Goal: Task Accomplishment & Management: Complete application form

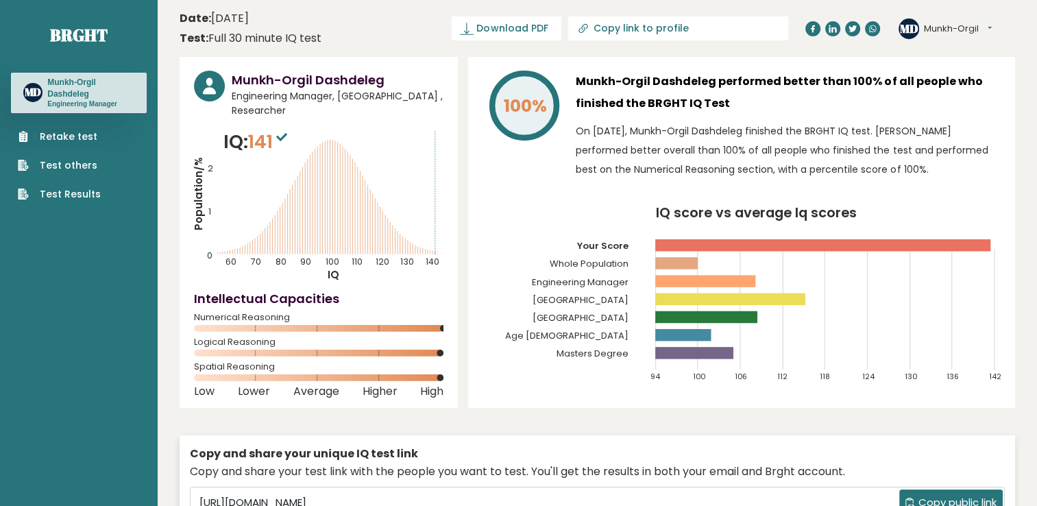
click at [80, 138] on link "Retake test" at bounding box center [59, 137] width 83 height 14
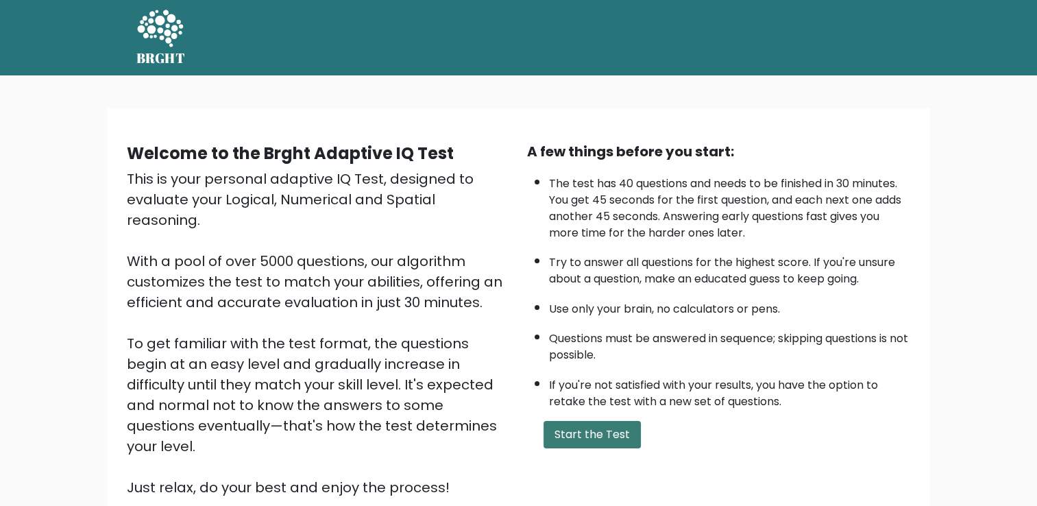
click at [618, 432] on button "Start the Test" at bounding box center [592, 434] width 97 height 27
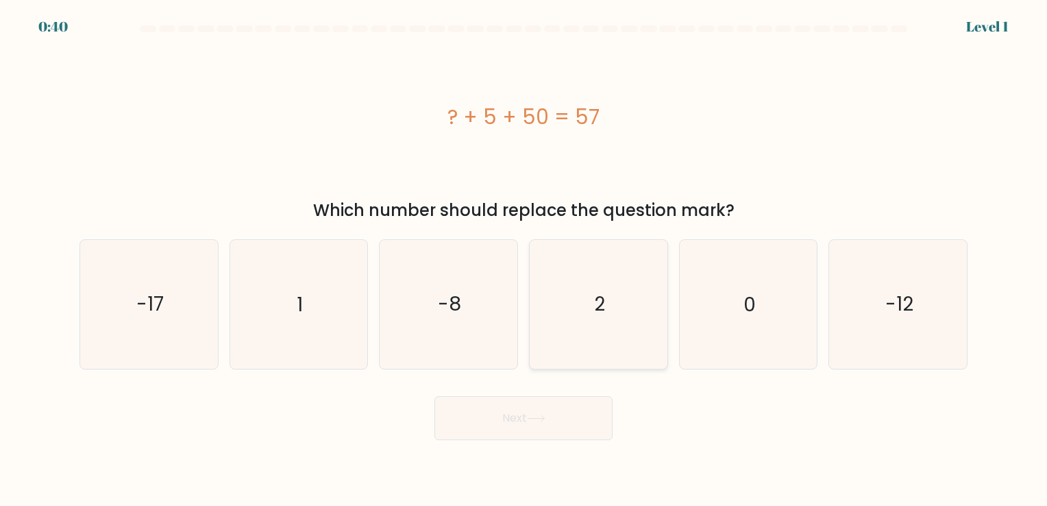
click at [604, 313] on text "2" at bounding box center [599, 304] width 11 height 27
click at [524, 260] on input "d. 2" at bounding box center [524, 256] width 1 height 7
radio input "true"
click at [577, 417] on button "Next" at bounding box center [524, 418] width 178 height 44
click at [524, 423] on button "Next" at bounding box center [524, 418] width 178 height 44
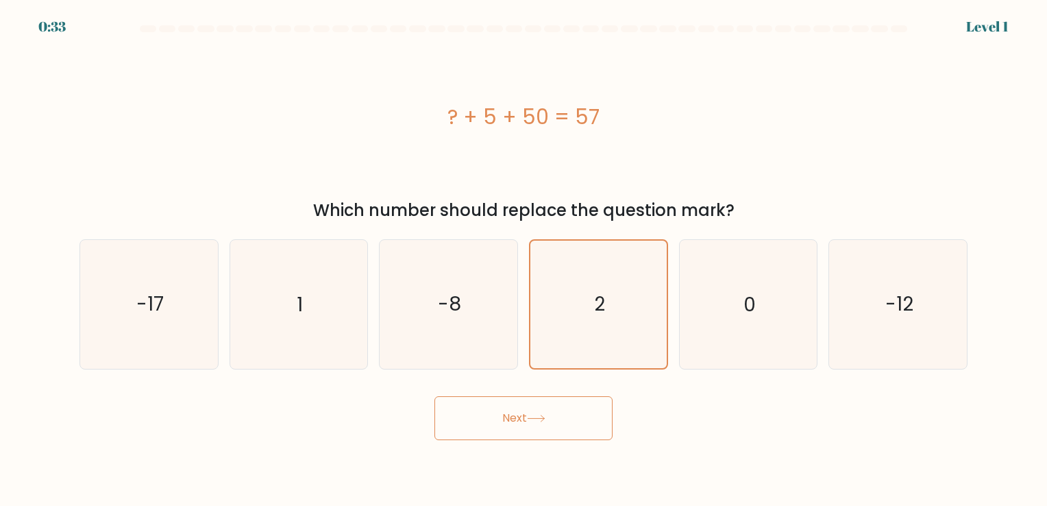
click at [542, 420] on icon at bounding box center [536, 419] width 19 height 8
drag, startPoint x: 592, startPoint y: 348, endPoint x: 715, endPoint y: 337, distance: 123.1
click at [592, 348] on icon "2" at bounding box center [598, 304] width 127 height 127
click at [524, 260] on input "d. 2" at bounding box center [524, 256] width 1 height 7
click at [719, 336] on icon "0" at bounding box center [748, 304] width 128 height 128
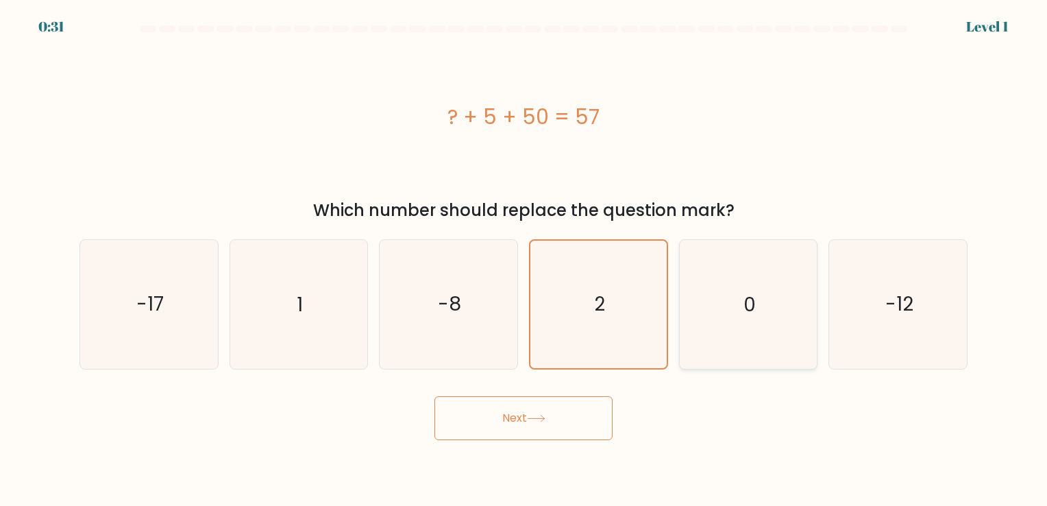
click at [524, 260] on input "e. 0" at bounding box center [524, 256] width 1 height 7
radio input "true"
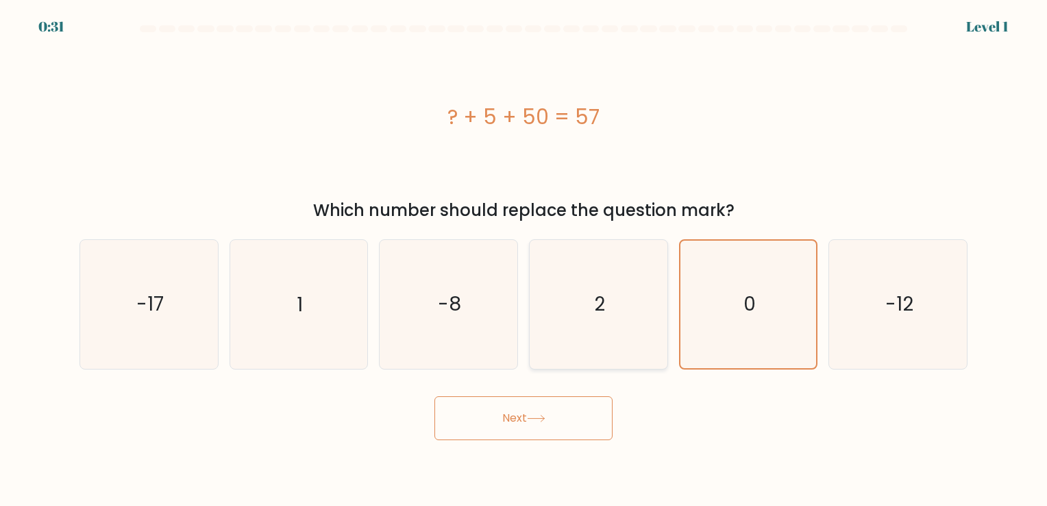
click at [614, 323] on icon "2" at bounding box center [599, 304] width 128 height 128
click at [524, 260] on input "d. 2" at bounding box center [524, 256] width 1 height 7
radio input "true"
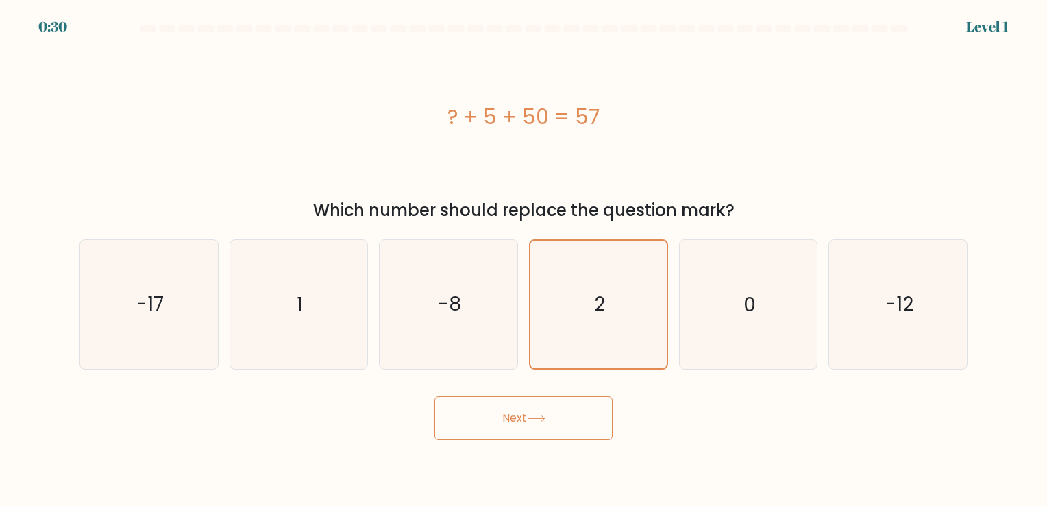
click at [542, 413] on button "Next" at bounding box center [524, 418] width 178 height 44
click at [518, 426] on button "Next" at bounding box center [524, 418] width 178 height 44
click at [586, 335] on icon "2" at bounding box center [598, 304] width 127 height 127
click at [524, 260] on input "d. 2" at bounding box center [524, 256] width 1 height 7
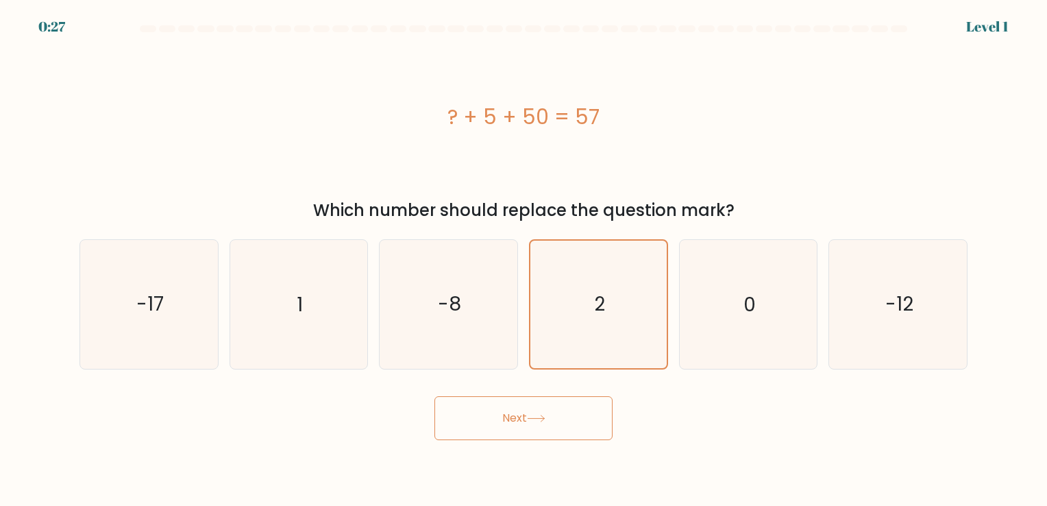
drag, startPoint x: 458, startPoint y: 323, endPoint x: 526, endPoint y: 325, distance: 68.6
click at [459, 323] on icon "-8" at bounding box center [449, 304] width 128 height 128
click at [524, 260] on input "c. -8" at bounding box center [524, 256] width 1 height 7
radio input "true"
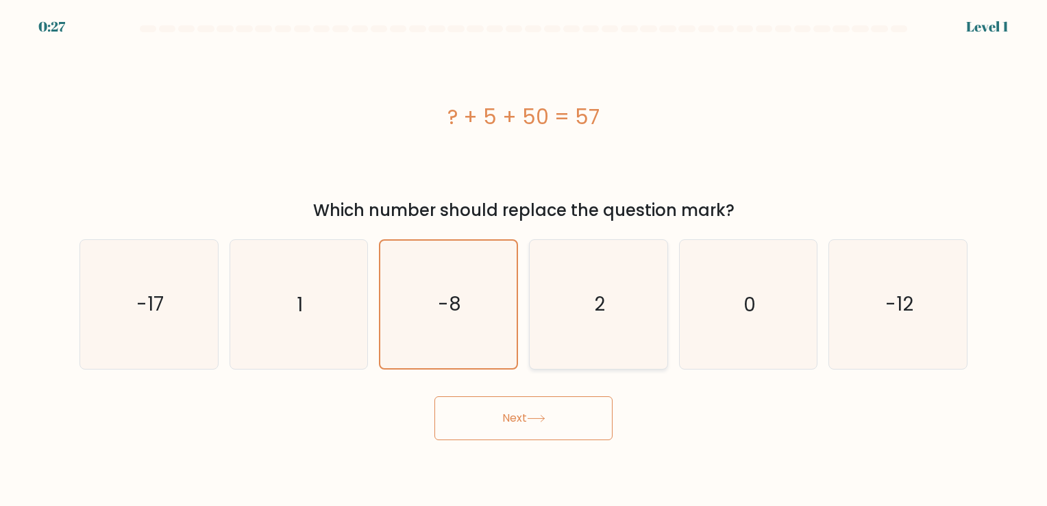
click at [627, 330] on icon "2" at bounding box center [599, 304] width 128 height 128
click at [524, 260] on input "d. 2" at bounding box center [524, 256] width 1 height 7
radio input "true"
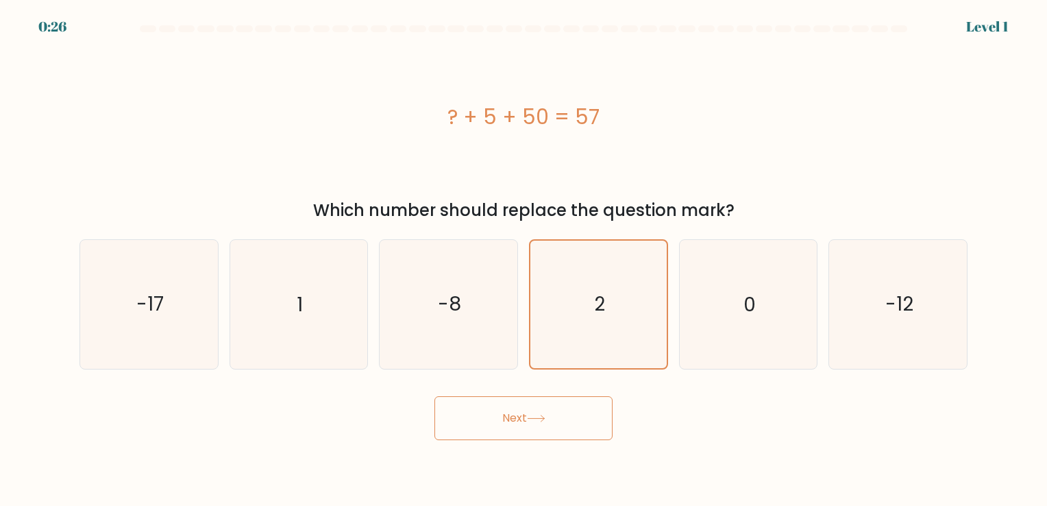
click at [544, 424] on button "Next" at bounding box center [524, 418] width 178 height 44
click at [539, 421] on icon at bounding box center [536, 419] width 19 height 8
click at [515, 432] on button "Next" at bounding box center [524, 418] width 178 height 44
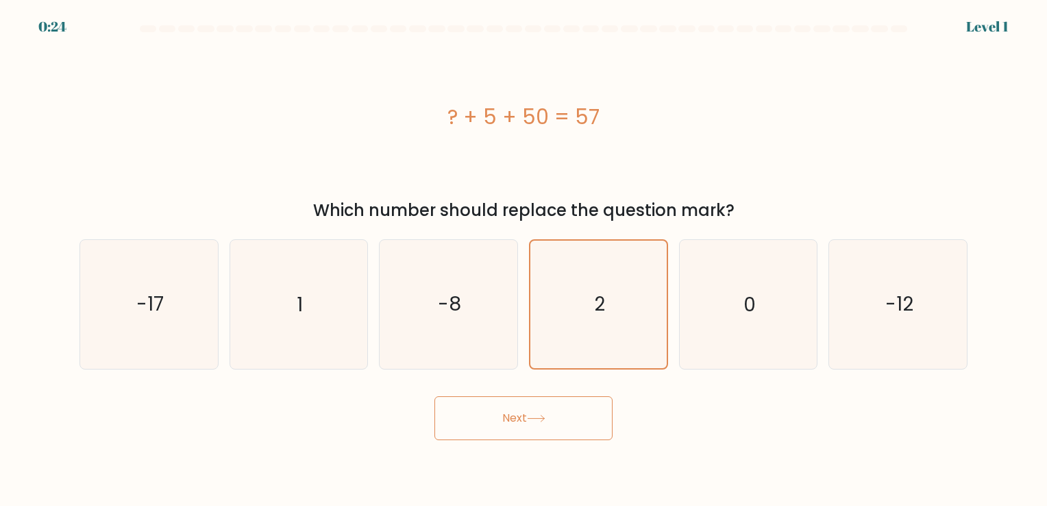
click at [518, 427] on button "Next" at bounding box center [524, 418] width 178 height 44
click at [518, 426] on button "Next" at bounding box center [524, 418] width 178 height 44
drag, startPoint x: 518, startPoint y: 426, endPoint x: 499, endPoint y: 400, distance: 32.9
click at [510, 416] on button "Next" at bounding box center [524, 418] width 178 height 44
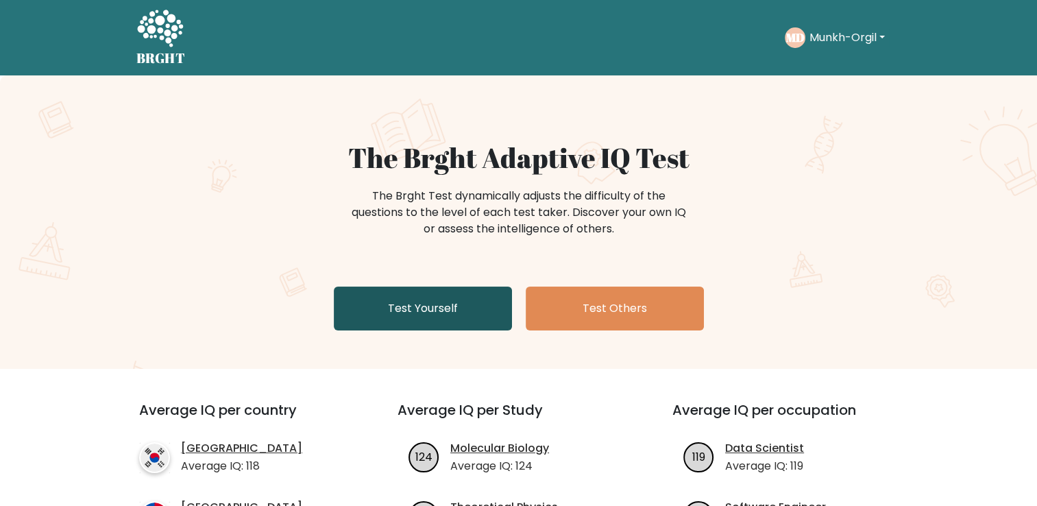
click at [454, 310] on link "Test Yourself" at bounding box center [423, 309] width 178 height 44
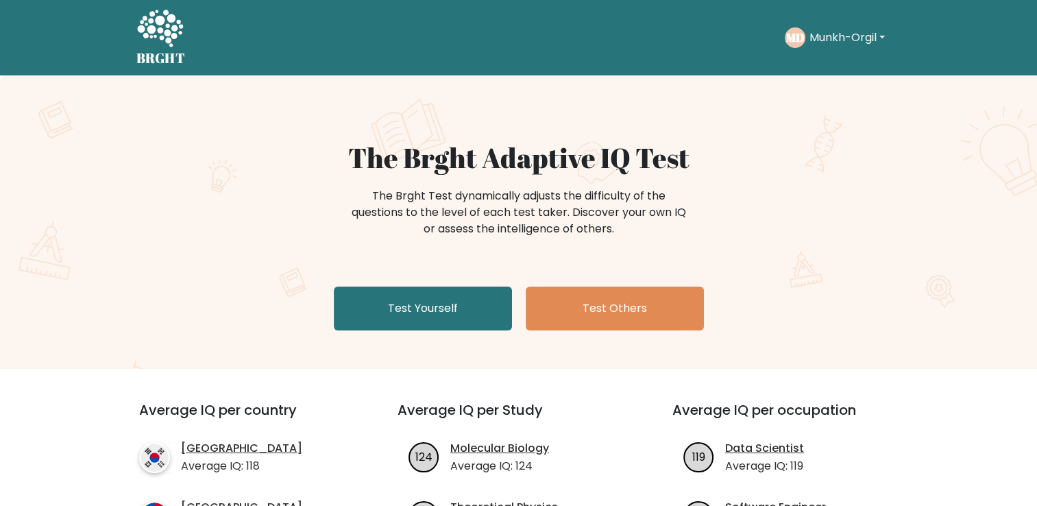
click at [853, 36] on button "Munkh-Orgil" at bounding box center [848, 38] width 84 height 18
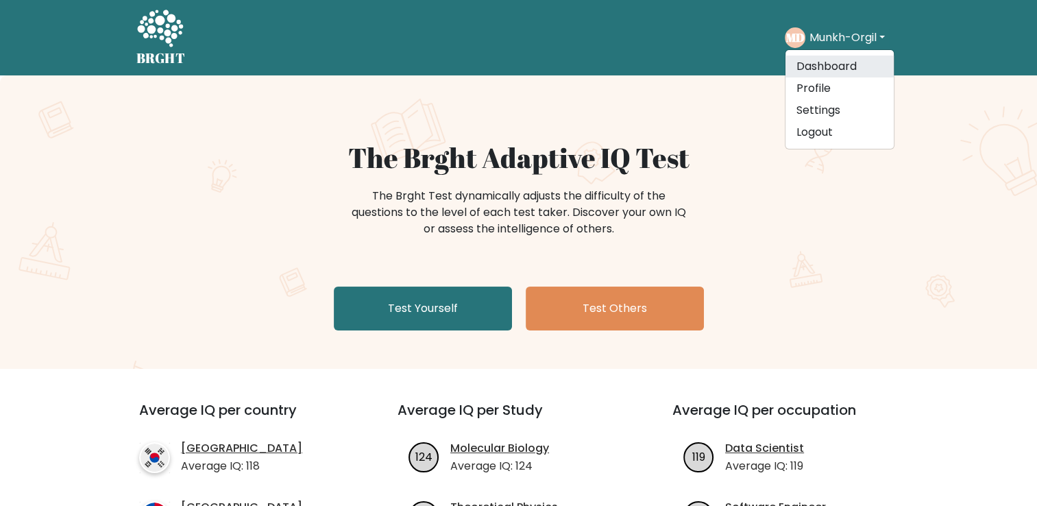
click at [810, 66] on link "Dashboard" at bounding box center [840, 67] width 108 height 22
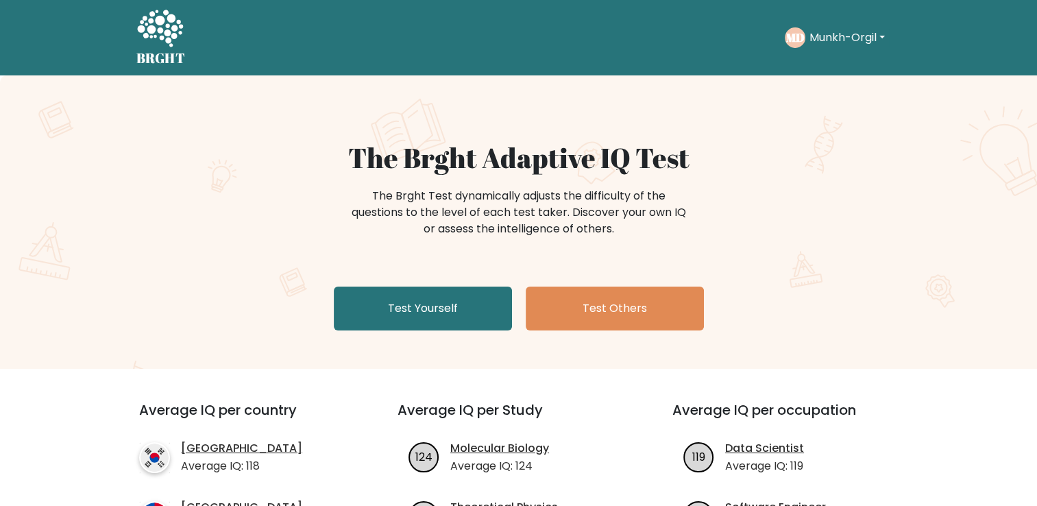
click at [252, 300] on div "The Brght Adaptive IQ Test The Brght Test dynamically adjusts the difficulty of…" at bounding box center [519, 238] width 686 height 195
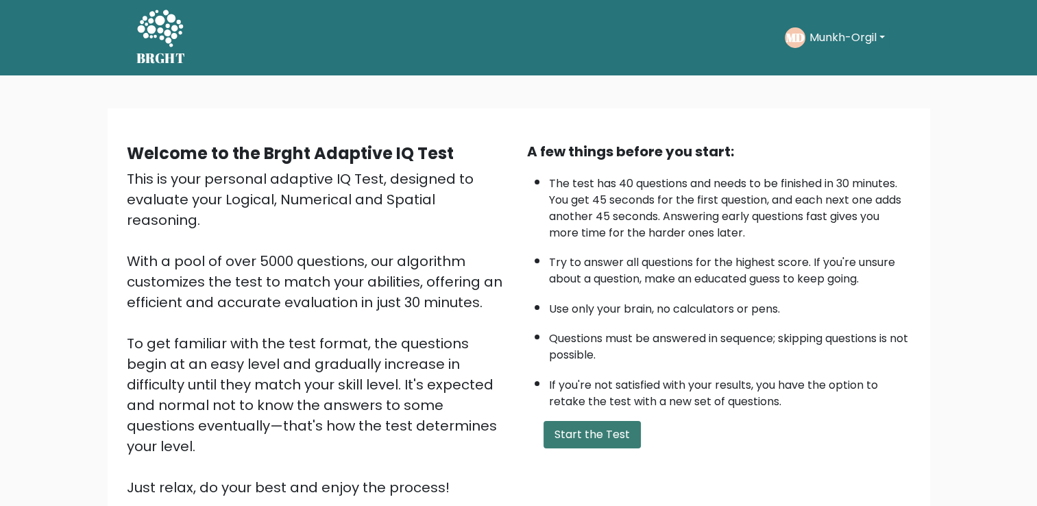
click at [562, 427] on button "Start the Test" at bounding box center [592, 434] width 97 height 27
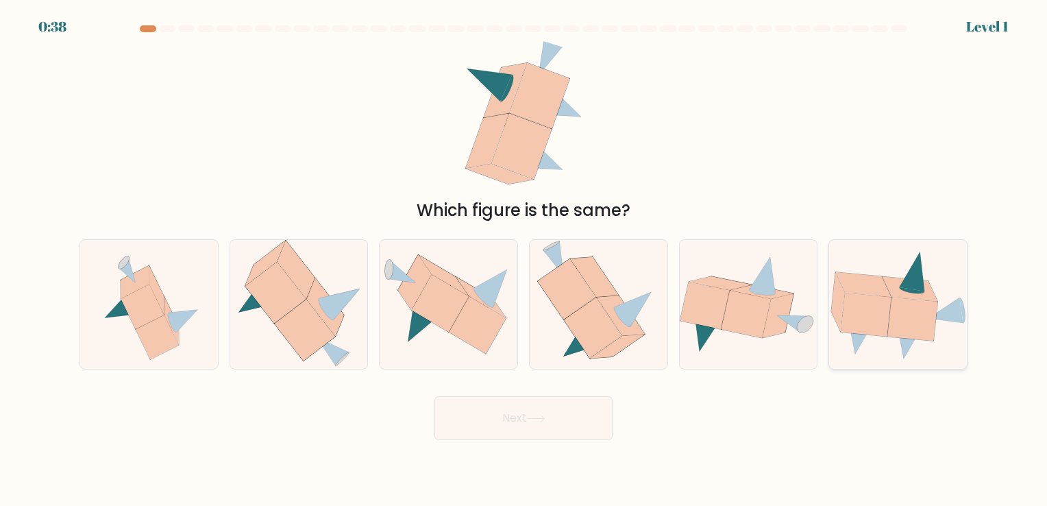
click at [923, 319] on icon at bounding box center [913, 318] width 50 height 43
click at [524, 260] on input "f." at bounding box center [524, 256] width 1 height 7
radio input "true"
click at [522, 426] on button "Next" at bounding box center [524, 418] width 178 height 44
click at [550, 426] on button "Next" at bounding box center [524, 418] width 178 height 44
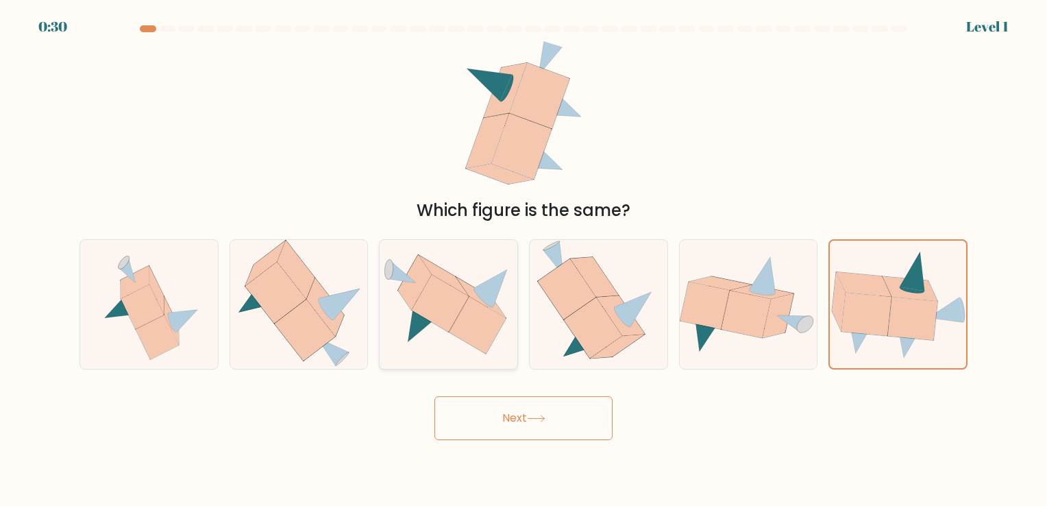
click at [463, 335] on icon at bounding box center [477, 325] width 57 height 57
click at [524, 260] on input "c." at bounding box center [524, 256] width 1 height 7
radio input "true"
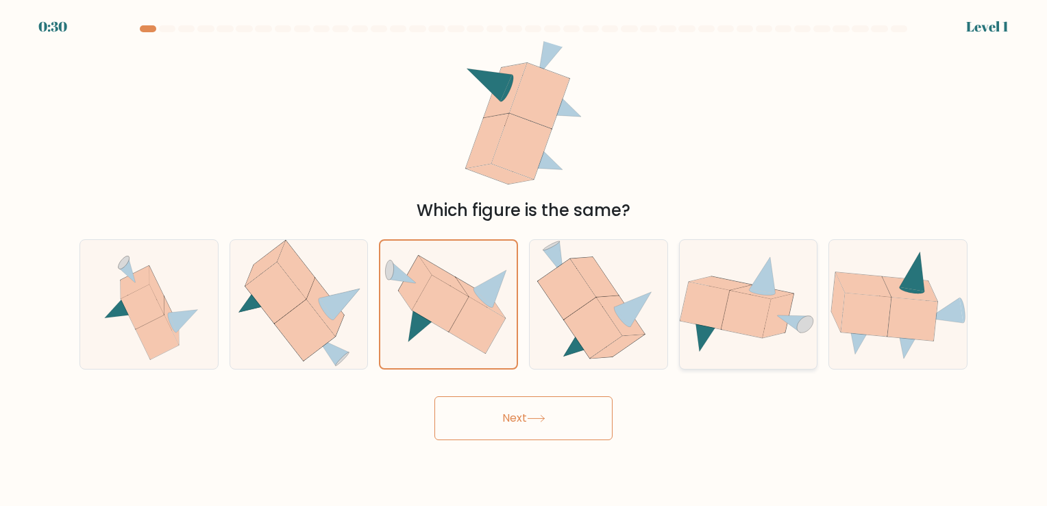
drag, startPoint x: 575, startPoint y: 311, endPoint x: 817, endPoint y: 331, distance: 242.8
click at [577, 311] on icon at bounding box center [598, 304] width 123 height 128
click at [524, 260] on input "d." at bounding box center [524, 256] width 1 height 7
radio input "true"
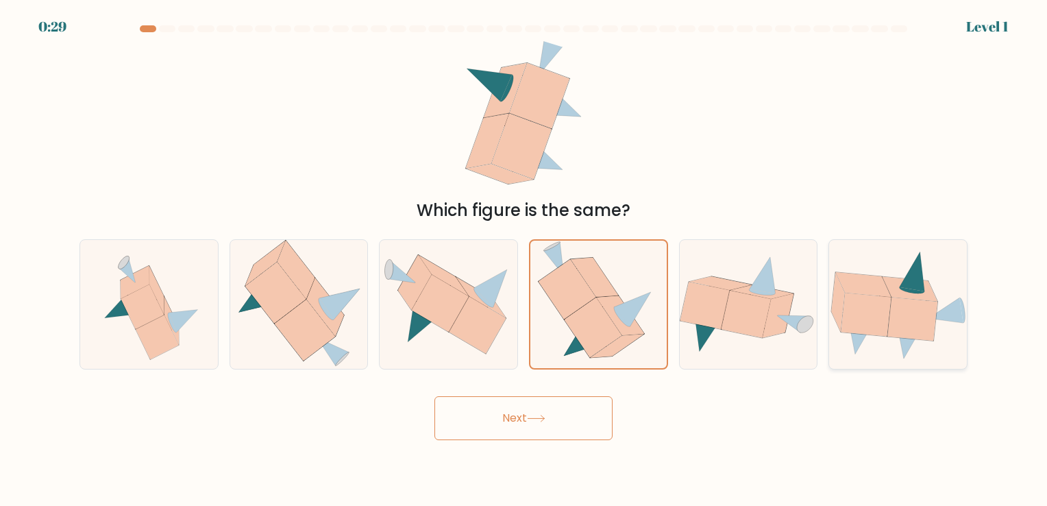
click at [950, 337] on icon at bounding box center [898, 305] width 138 height 110
click at [524, 260] on input "f." at bounding box center [524, 256] width 1 height 7
radio input "true"
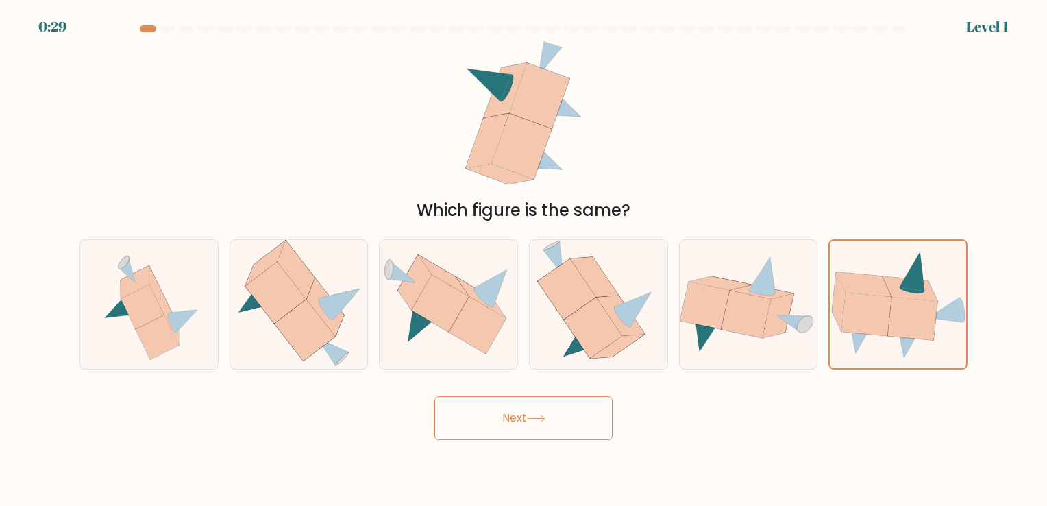
click at [771, 437] on div "Next" at bounding box center [523, 413] width 905 height 54
drag, startPoint x: 710, startPoint y: 447, endPoint x: 593, endPoint y: 454, distance: 116.7
click at [703, 447] on body "0:28 Level 1" at bounding box center [523, 253] width 1047 height 506
drag, startPoint x: 593, startPoint y: 454, endPoint x: 546, endPoint y: 469, distance: 49.6
click at [590, 456] on body "0:28 Level 1" at bounding box center [523, 253] width 1047 height 506
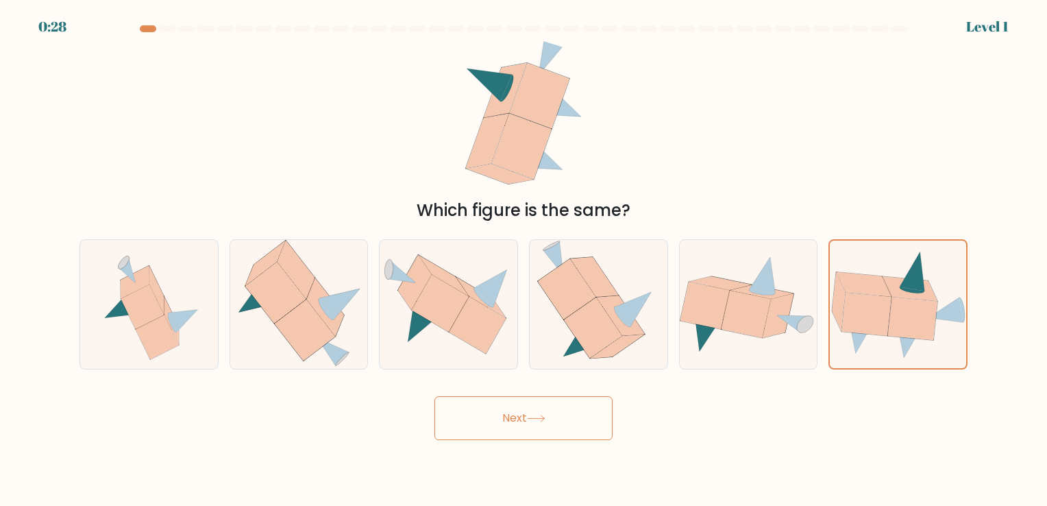
drag, startPoint x: 543, startPoint y: 469, endPoint x: 510, endPoint y: 413, distance: 65.1
click at [535, 457] on body "0:28 Level 1" at bounding box center [523, 253] width 1047 height 506
click at [510, 413] on button "Next" at bounding box center [524, 418] width 178 height 44
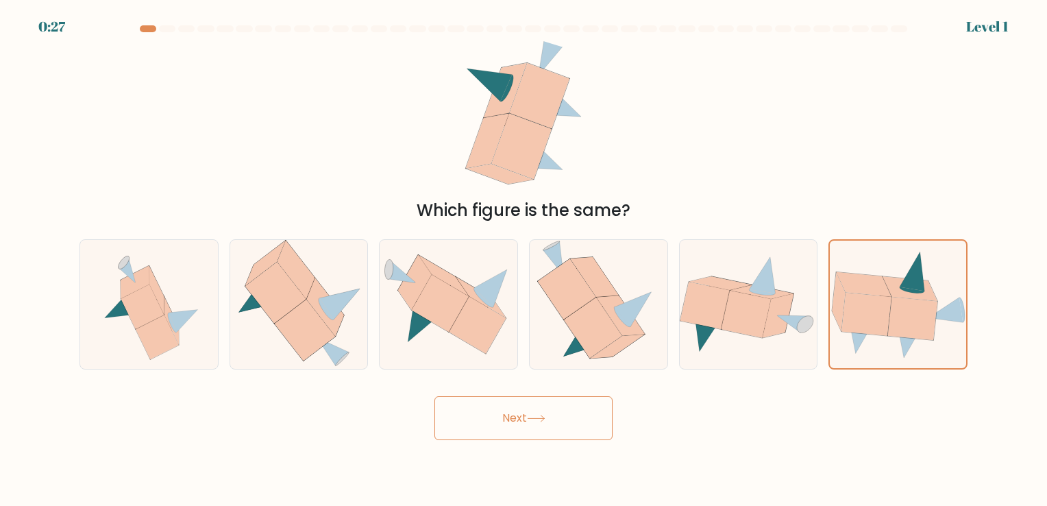
click at [510, 413] on button "Next" at bounding box center [524, 418] width 178 height 44
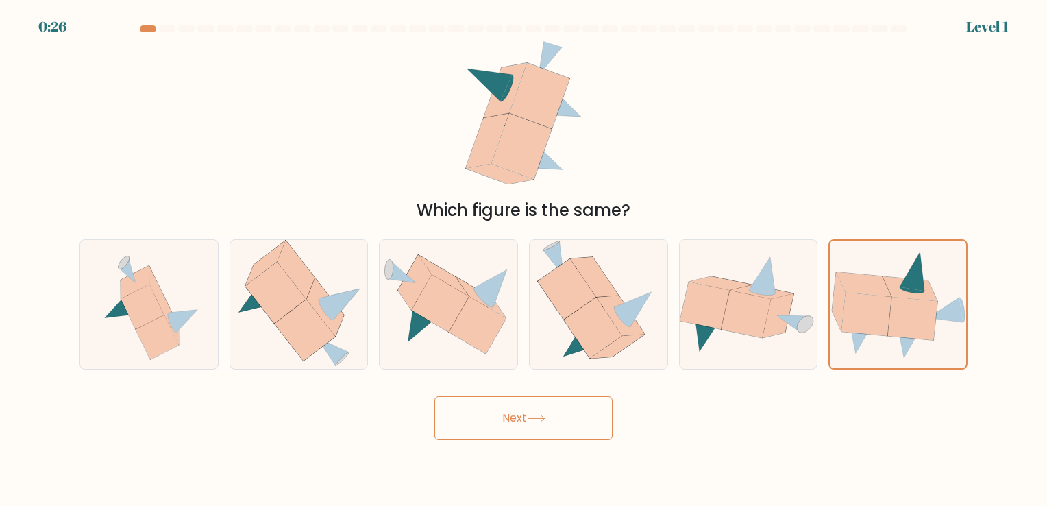
click at [510, 413] on button "Next" at bounding box center [524, 418] width 178 height 44
click at [495, 426] on button "Next" at bounding box center [524, 418] width 178 height 44
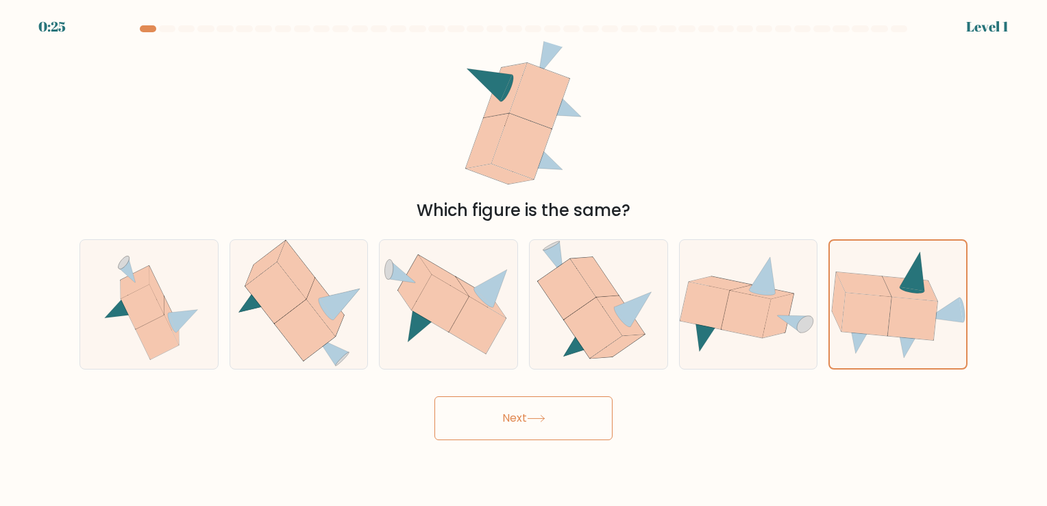
click at [495, 426] on button "Next" at bounding box center [524, 418] width 178 height 44
drag, startPoint x: 480, startPoint y: 415, endPoint x: 170, endPoint y: 106, distance: 438.2
click at [441, 375] on form at bounding box center [523, 232] width 1047 height 415
click at [612, 388] on div "Next" at bounding box center [523, 413] width 905 height 54
click at [592, 330] on icon at bounding box center [593, 328] width 58 height 60
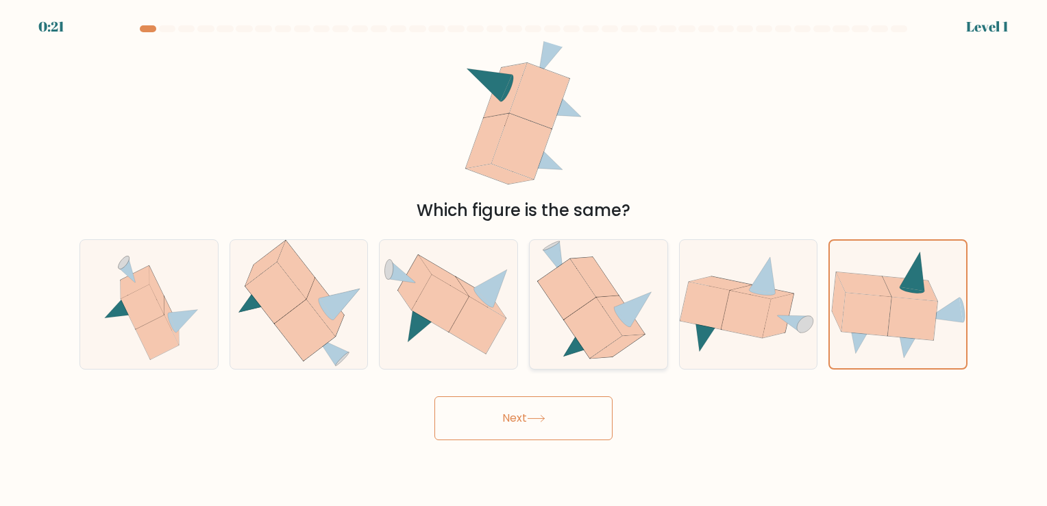
click at [524, 260] on input "d." at bounding box center [524, 256] width 1 height 7
radio input "true"
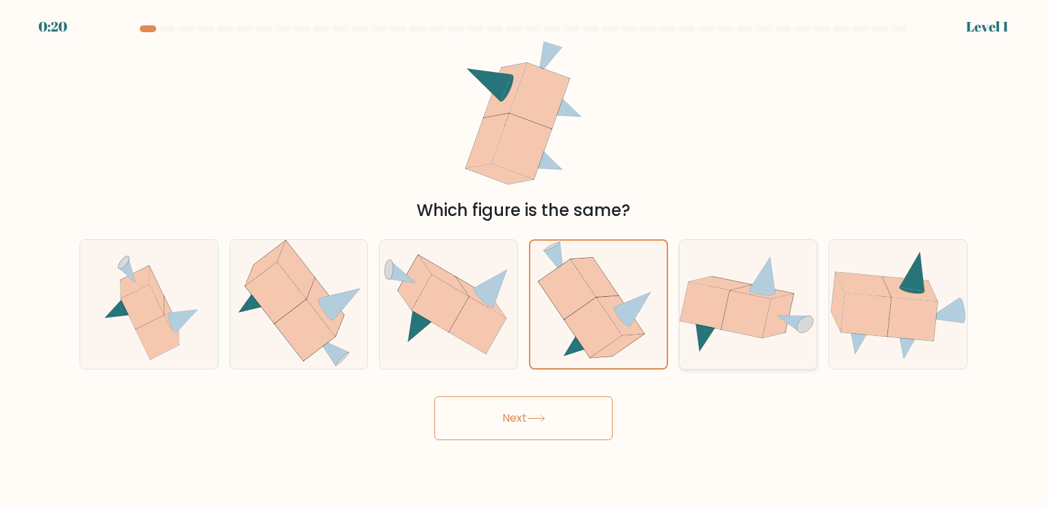
click at [783, 341] on icon at bounding box center [749, 304] width 138 height 99
click at [524, 260] on input "e." at bounding box center [524, 256] width 1 height 7
radio input "true"
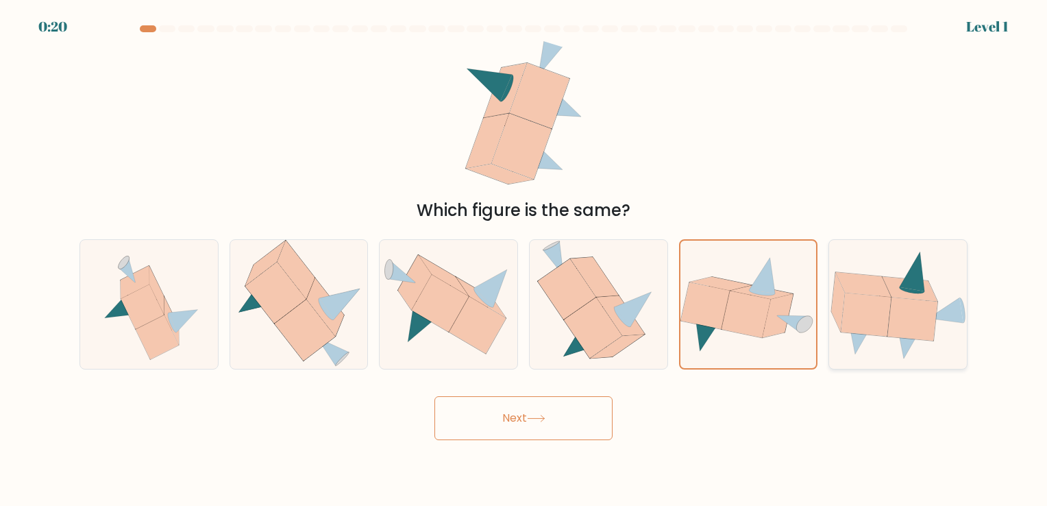
click at [877, 312] on icon at bounding box center [867, 314] width 50 height 43
click at [524, 260] on input "f." at bounding box center [524, 256] width 1 height 7
radio input "true"
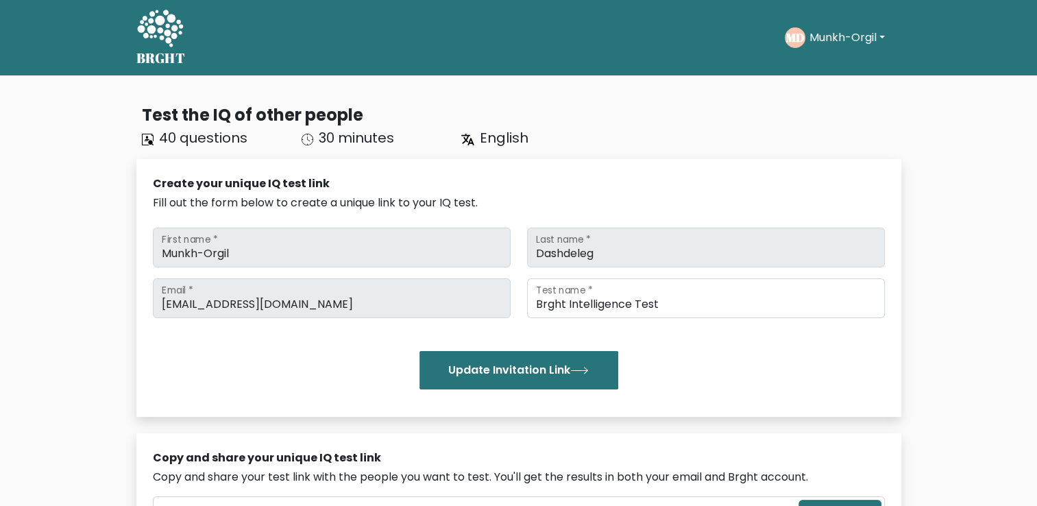
click at [162, 34] on icon at bounding box center [159, 29] width 47 height 41
click at [159, 60] on h5 "BRGHT" at bounding box center [160, 58] width 49 height 16
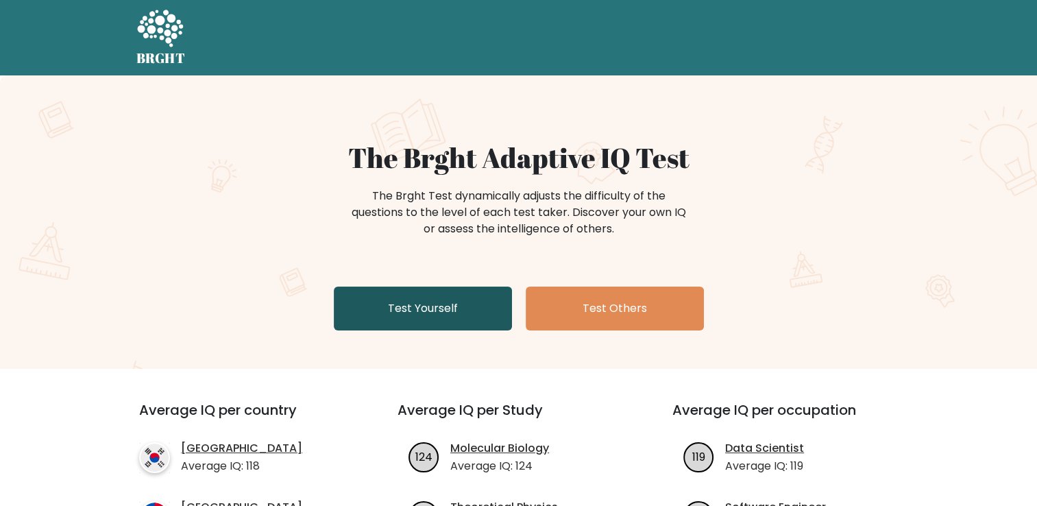
click at [393, 315] on link "Test Yourself" at bounding box center [423, 309] width 178 height 44
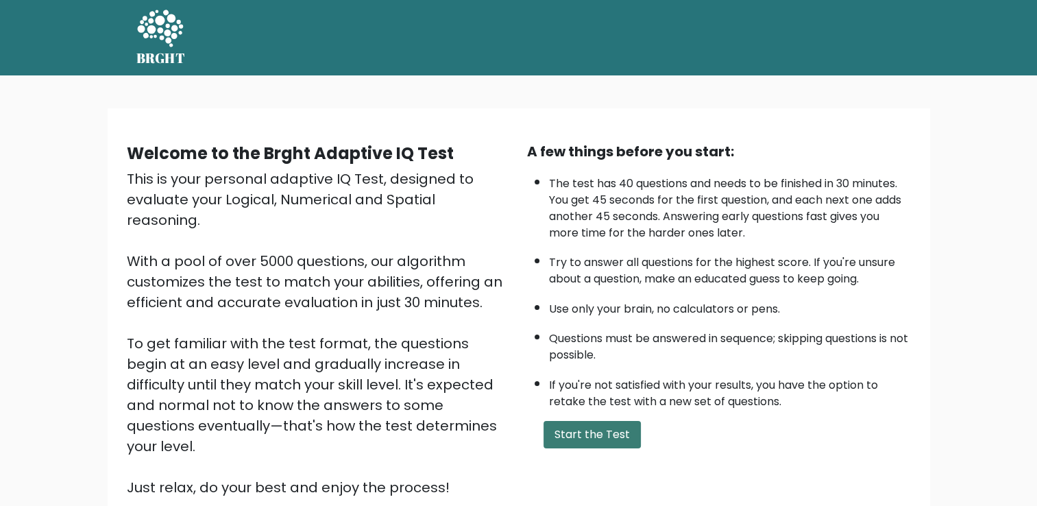
click at [581, 440] on button "Start the Test" at bounding box center [592, 434] width 97 height 27
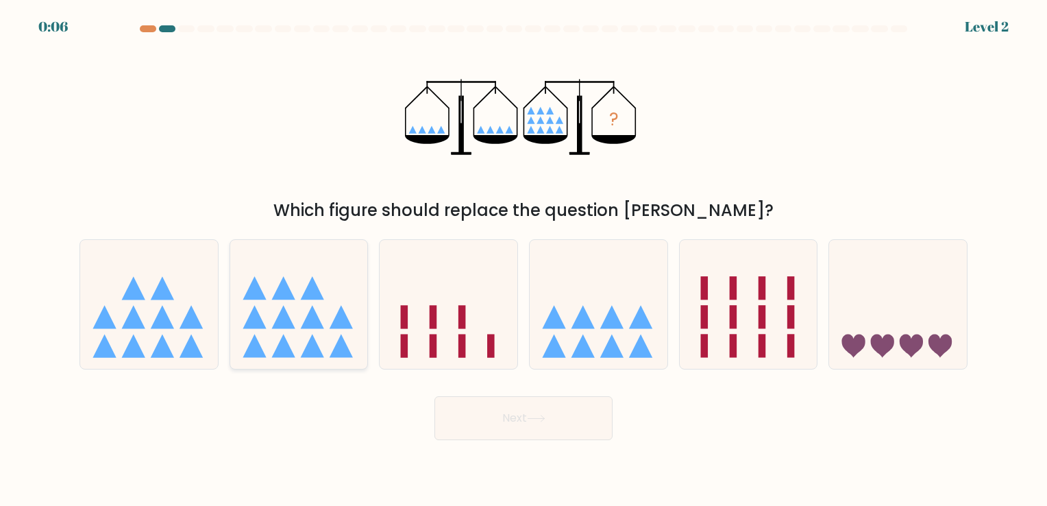
click at [297, 346] on icon at bounding box center [299, 304] width 138 height 114
click at [524, 260] on input "b." at bounding box center [524, 256] width 1 height 7
radio input "true"
click at [485, 416] on button "Next" at bounding box center [524, 418] width 178 height 44
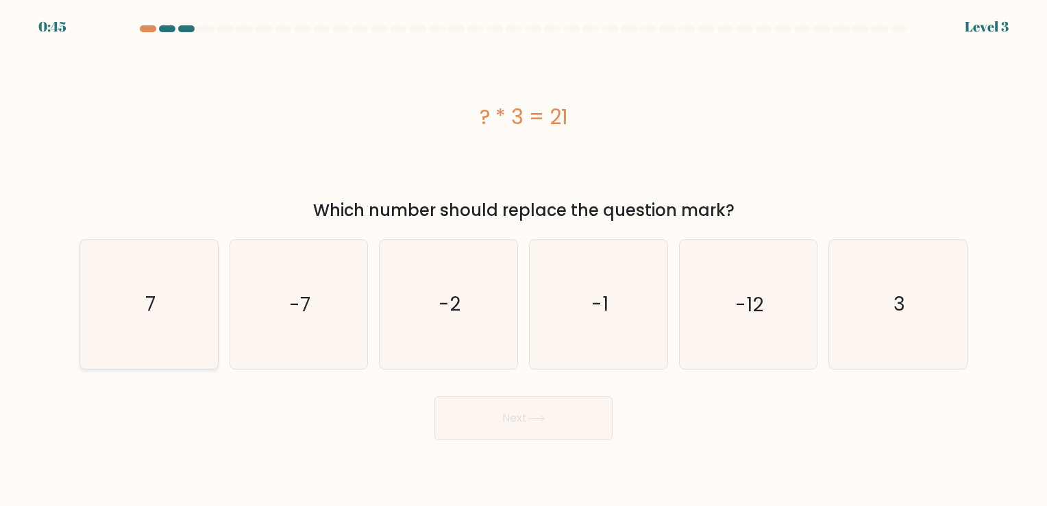
click at [195, 302] on icon "7" at bounding box center [149, 304] width 128 height 128
click at [524, 260] on input "a. 7" at bounding box center [524, 256] width 1 height 7
radio input "true"
click at [561, 422] on button "Next" at bounding box center [524, 418] width 178 height 44
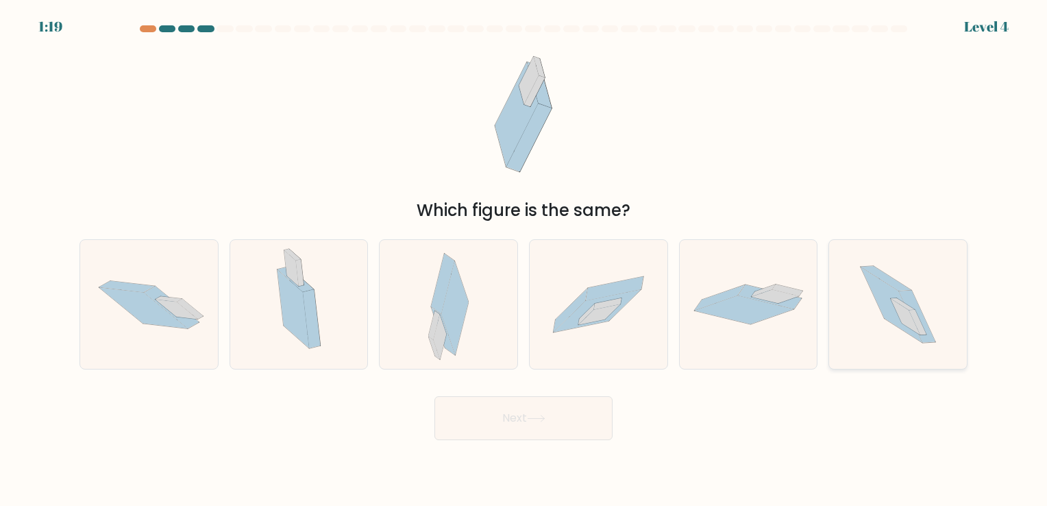
click at [892, 315] on icon at bounding box center [891, 304] width 61 height 75
click at [524, 260] on input "f." at bounding box center [524, 256] width 1 height 7
radio input "true"
click at [567, 420] on button "Next" at bounding box center [524, 418] width 178 height 44
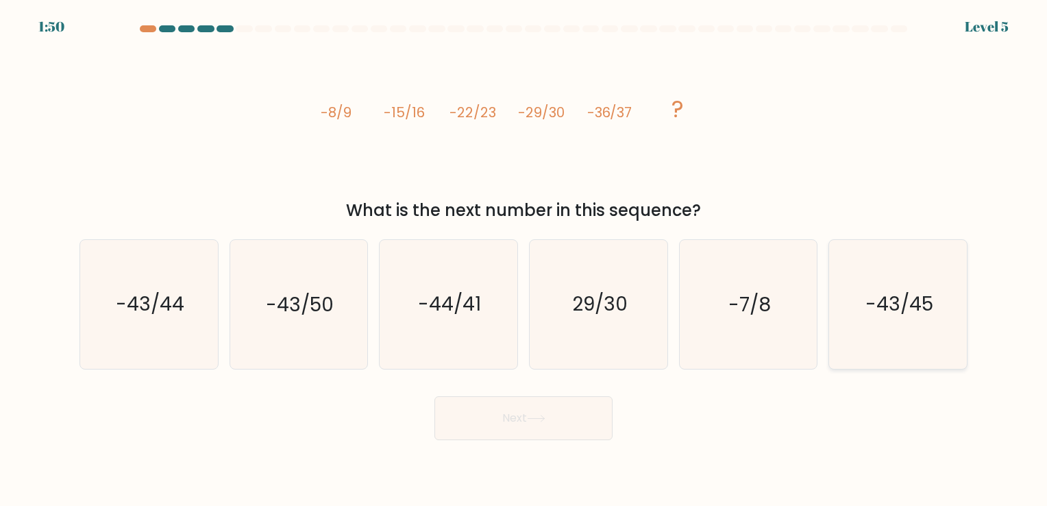
drag, startPoint x: 860, startPoint y: 283, endPoint x: 866, endPoint y: 292, distance: 10.8
click at [860, 284] on icon "-43/45" at bounding box center [898, 304] width 128 height 128
click at [524, 260] on input "f. -43/45" at bounding box center [524, 256] width 1 height 7
radio input "true"
click at [494, 423] on button "Next" at bounding box center [524, 418] width 178 height 44
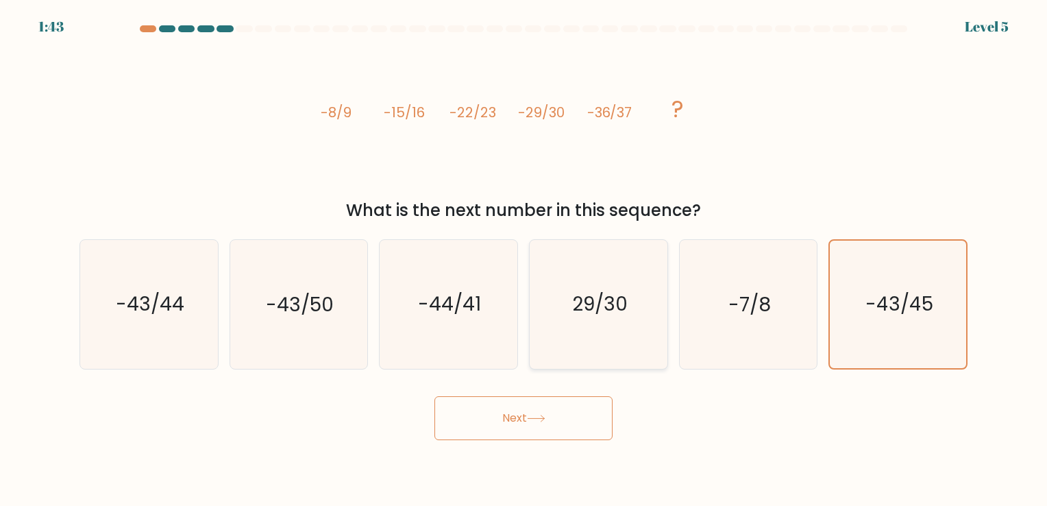
click at [665, 304] on div "29/30" at bounding box center [598, 304] width 139 height 130
click at [524, 260] on input "d. 29/30" at bounding box center [524, 256] width 1 height 7
radio input "true"
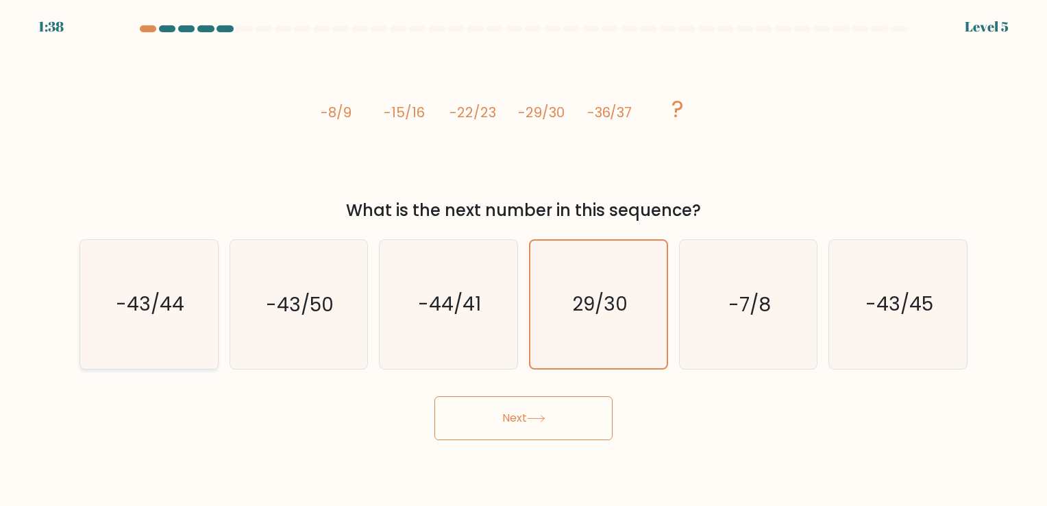
click at [193, 319] on icon "-43/44" at bounding box center [149, 304] width 128 height 128
click at [524, 260] on input "a. -43/44" at bounding box center [524, 256] width 1 height 7
radio input "true"
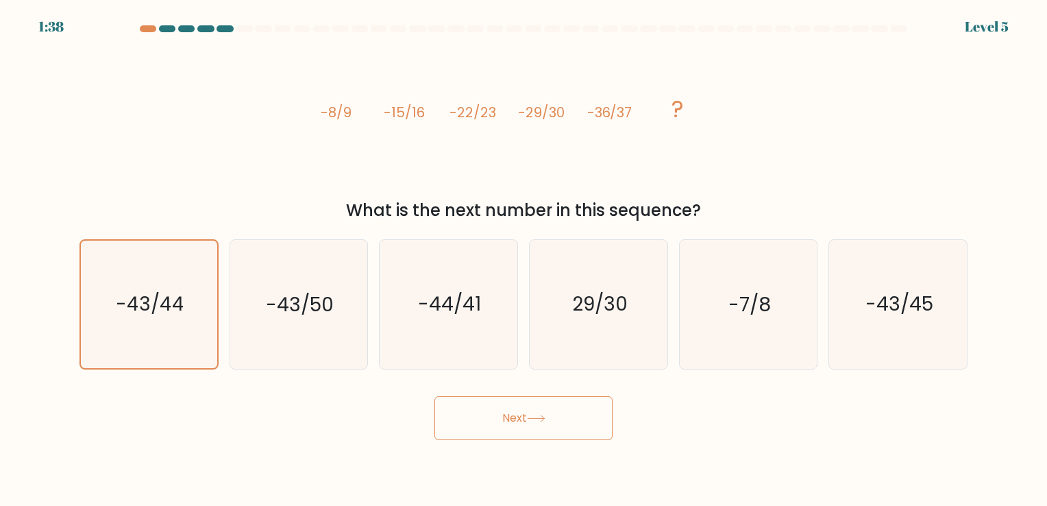
click at [498, 413] on button "Next" at bounding box center [524, 418] width 178 height 44
click at [574, 424] on button "Next" at bounding box center [524, 418] width 178 height 44
click at [582, 420] on button "Next" at bounding box center [524, 418] width 178 height 44
click at [533, 418] on icon at bounding box center [536, 418] width 16 height 6
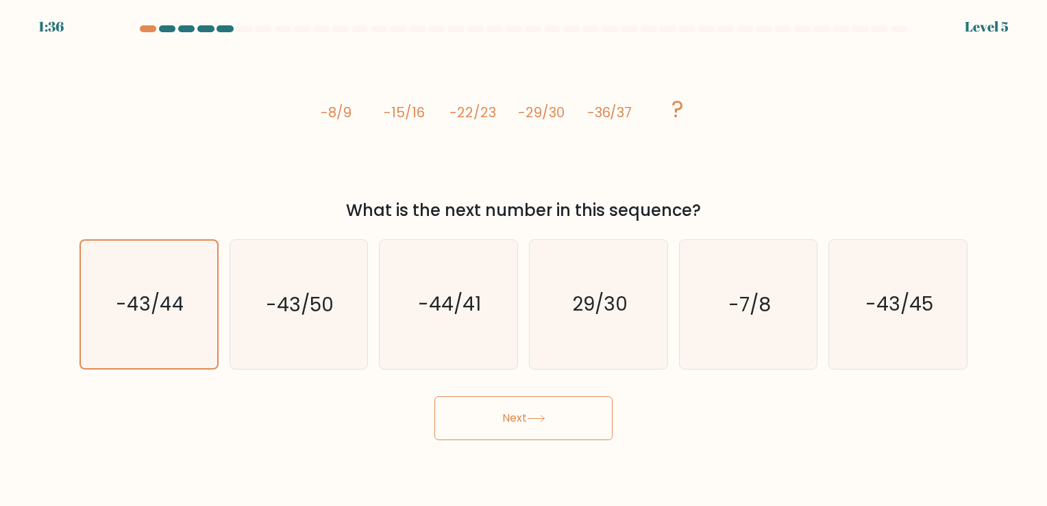
click at [532, 424] on button "Next" at bounding box center [524, 418] width 178 height 44
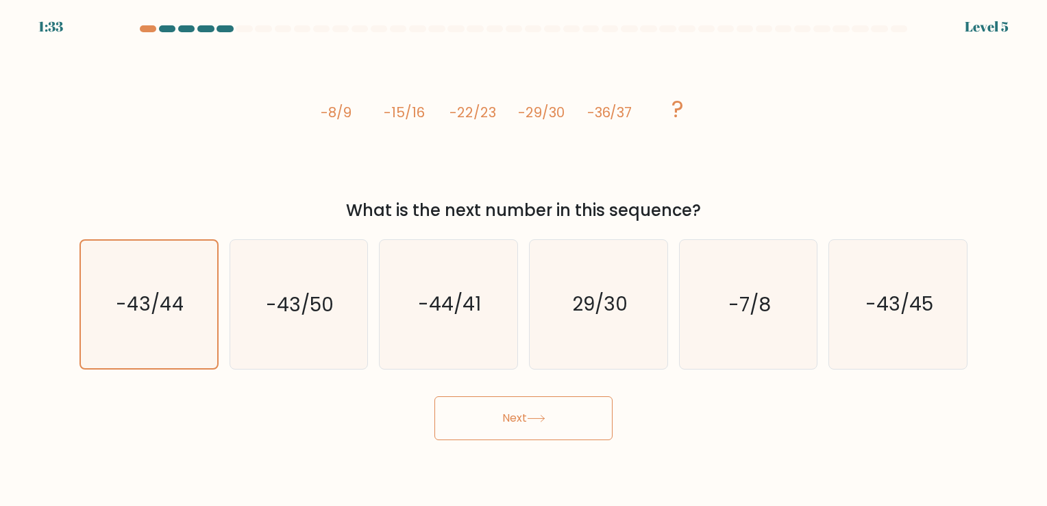
click at [435, 396] on button "Next" at bounding box center [524, 418] width 178 height 44
click at [532, 424] on button "Next" at bounding box center [524, 418] width 178 height 44
drag, startPoint x: 532, startPoint y: 424, endPoint x: 473, endPoint y: 420, distance: 59.1
click at [485, 422] on button "Next" at bounding box center [524, 418] width 178 height 44
click at [444, 413] on button "Next" at bounding box center [524, 418] width 178 height 44
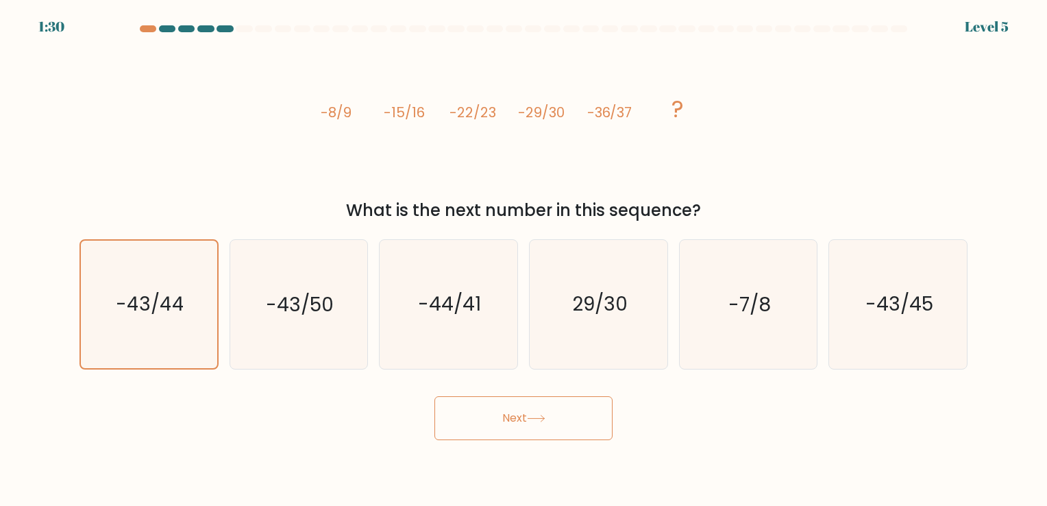
click at [444, 413] on button "Next" at bounding box center [524, 418] width 178 height 44
drag, startPoint x: 498, startPoint y: 381, endPoint x: 507, endPoint y: 396, distance: 17.5
click at [518, 418] on button "Next" at bounding box center [524, 418] width 178 height 44
drag, startPoint x: 527, startPoint y: 411, endPoint x: 761, endPoint y: 212, distance: 307.3
click at [528, 407] on button "Next" at bounding box center [524, 418] width 178 height 44
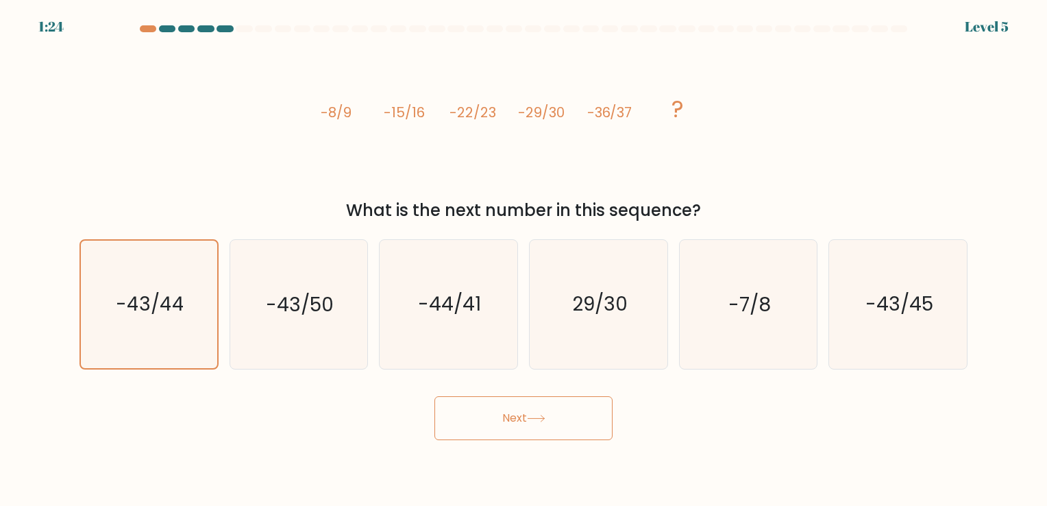
click at [544, 420] on icon at bounding box center [536, 418] width 16 height 6
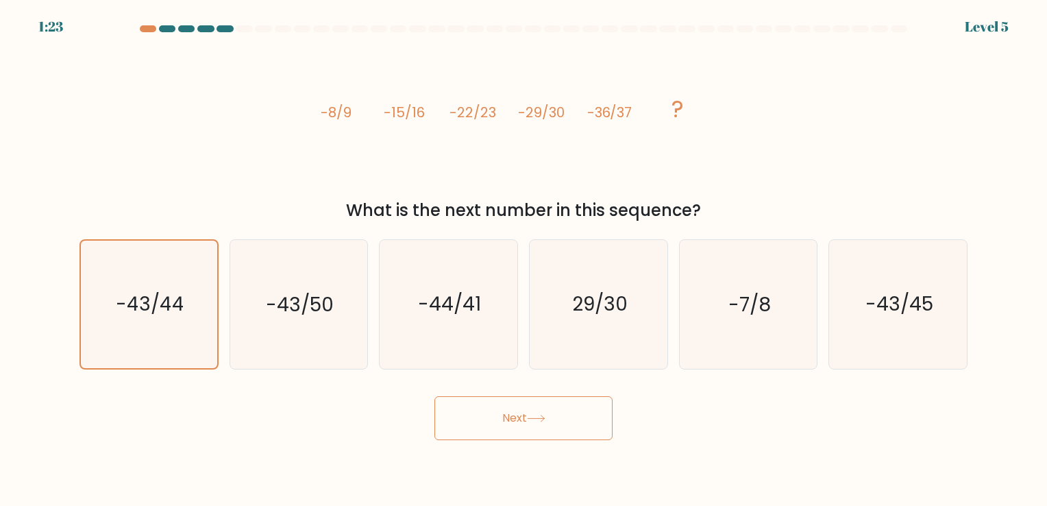
click at [544, 420] on icon at bounding box center [536, 418] width 16 height 6
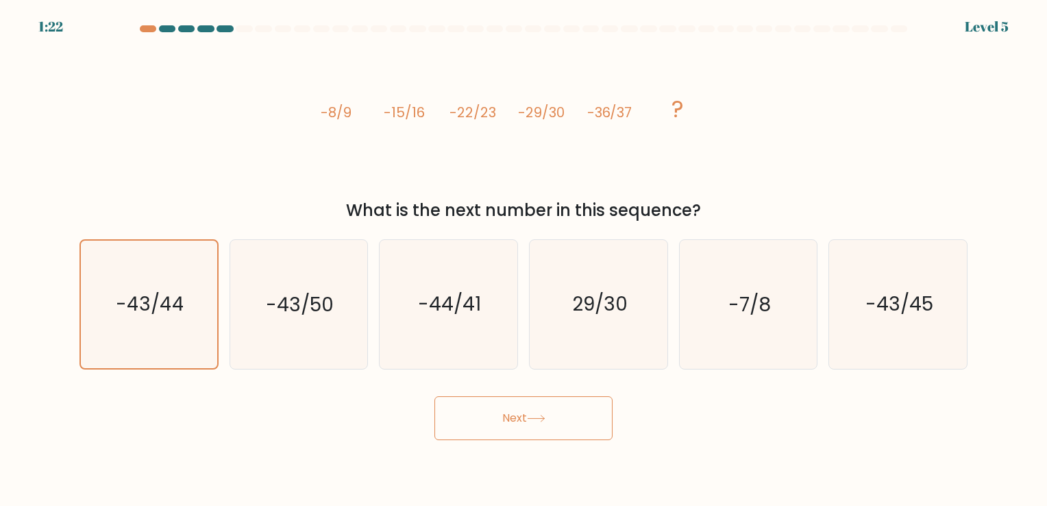
click at [544, 420] on icon at bounding box center [536, 418] width 16 height 6
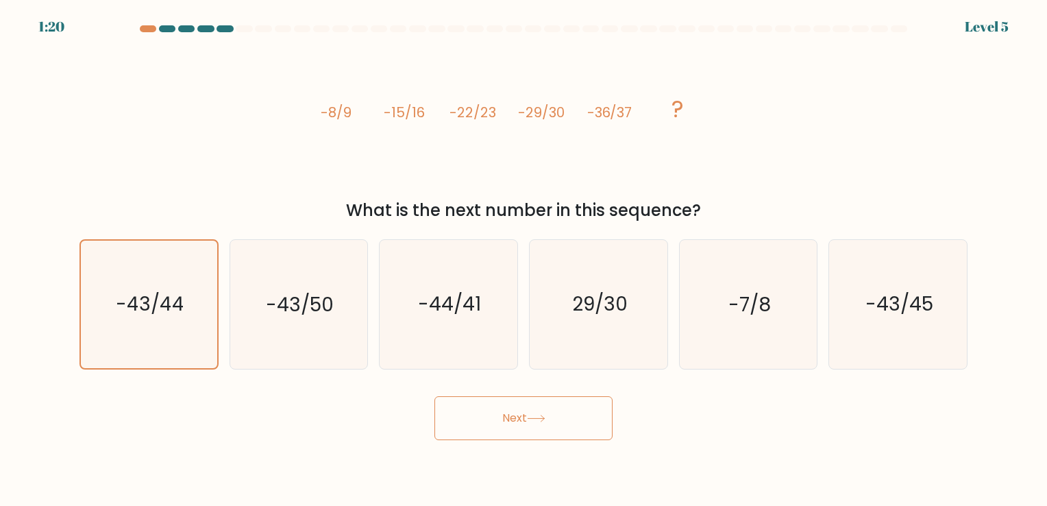
click at [544, 420] on icon at bounding box center [536, 418] width 16 height 6
click at [546, 419] on icon at bounding box center [536, 419] width 19 height 8
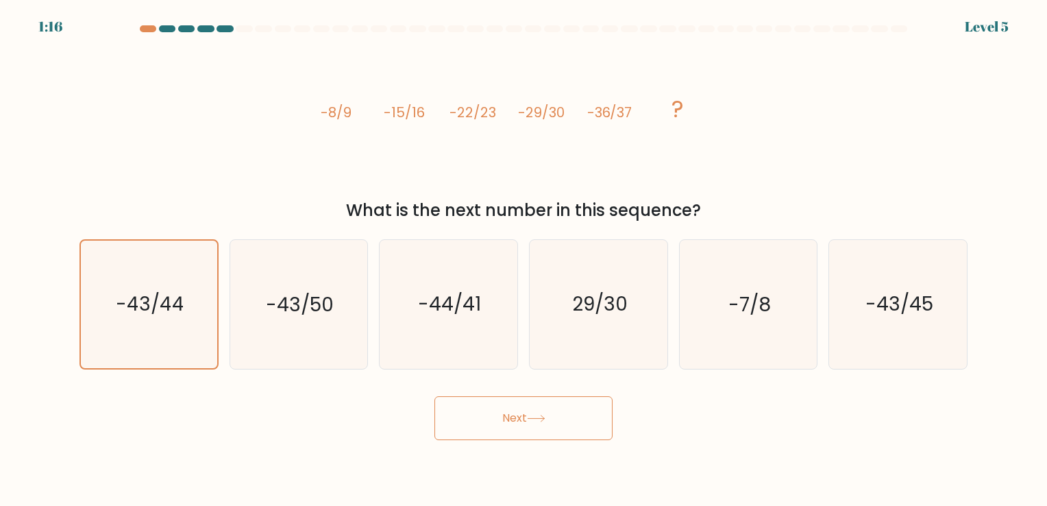
click at [546, 419] on icon at bounding box center [536, 419] width 19 height 8
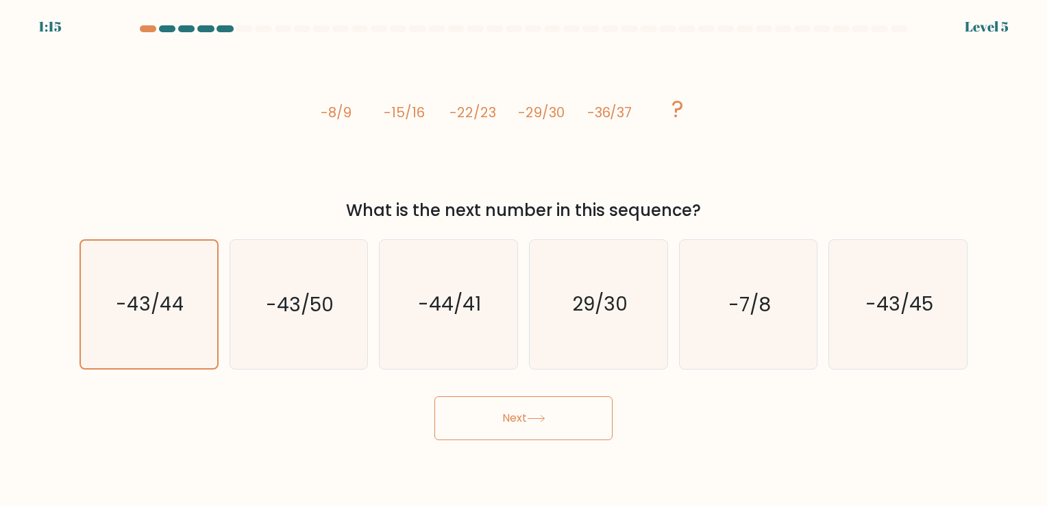
click at [546, 419] on icon at bounding box center [536, 419] width 19 height 8
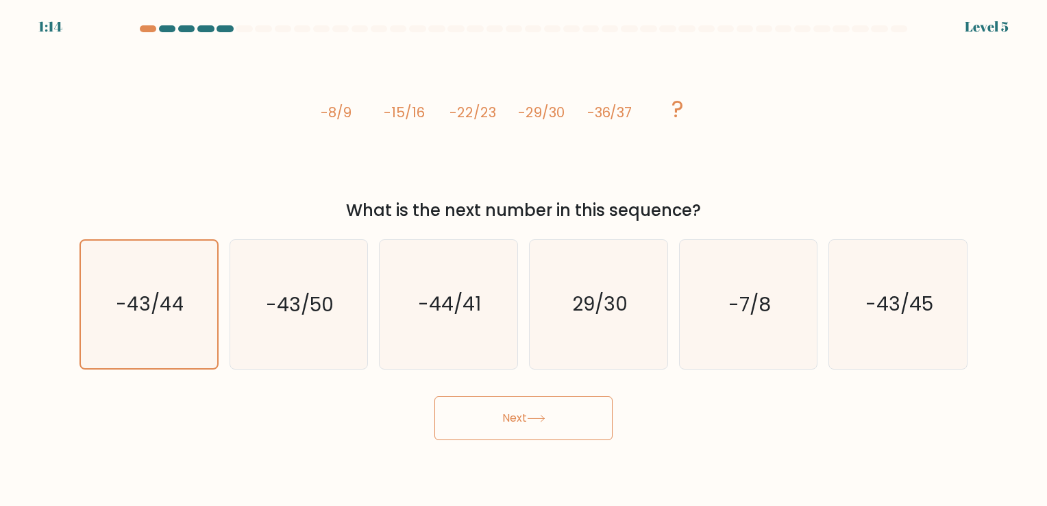
click at [544, 419] on icon at bounding box center [536, 418] width 16 height 6
click at [546, 420] on icon at bounding box center [536, 419] width 19 height 8
click at [550, 418] on button "Next" at bounding box center [524, 418] width 178 height 44
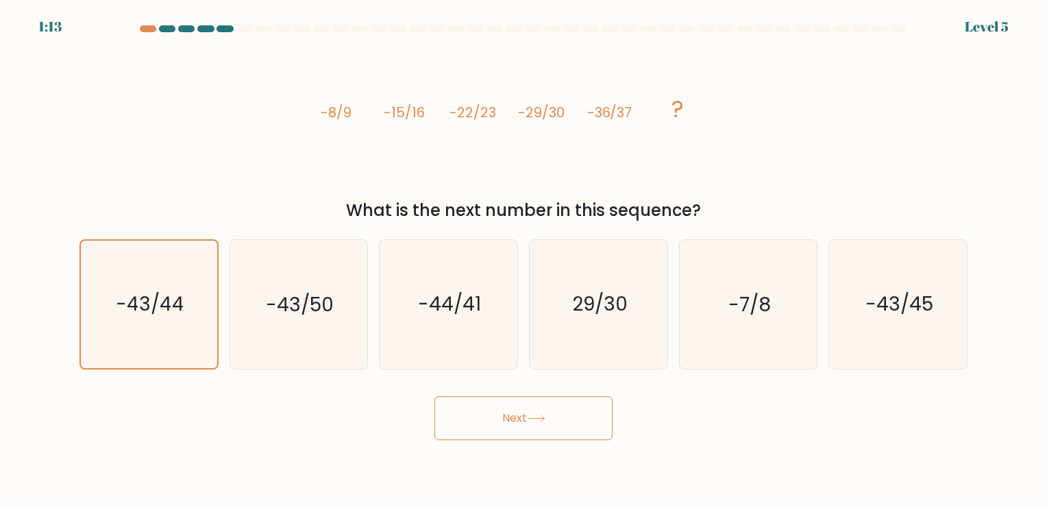
click at [553, 418] on button "Next" at bounding box center [524, 418] width 178 height 44
click at [563, 418] on button "Next" at bounding box center [524, 418] width 178 height 44
click at [562, 418] on button "Next" at bounding box center [524, 418] width 178 height 44
